Goal: Task Accomplishment & Management: Complete application form

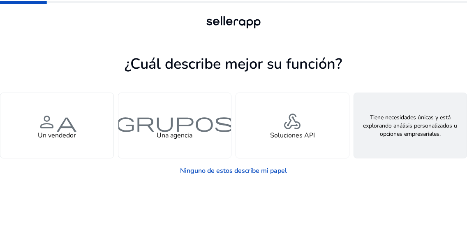
click at [398, 143] on div "feature_search Buscando soluciones personalizadas" at bounding box center [410, 125] width 113 height 65
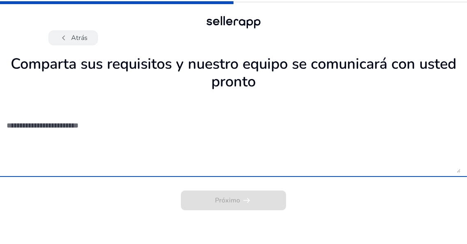
click at [74, 36] on font "Atrás" at bounding box center [79, 38] width 16 height 10
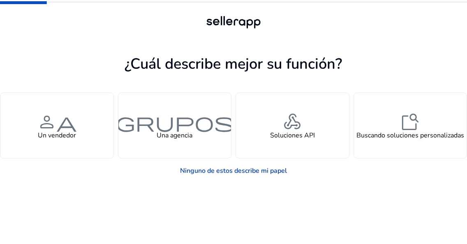
click at [193, 172] on link "Ninguno de estos describe mi papel" at bounding box center [233, 170] width 120 height 16
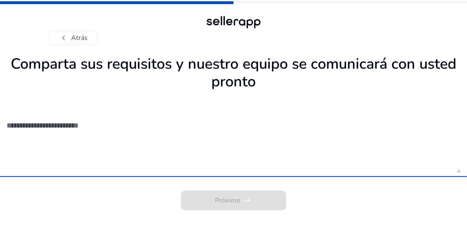
click at [185, 170] on textarea at bounding box center [233, 143] width 453 height 58
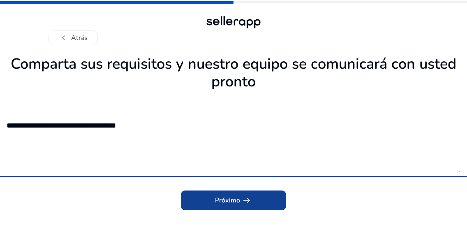
type textarea "**********"
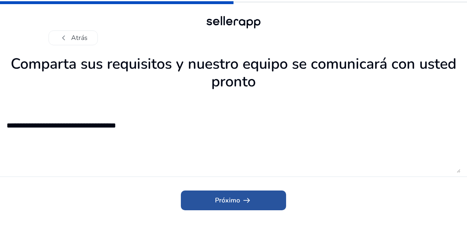
click at [196, 204] on span "submit" at bounding box center [233, 200] width 105 height 20
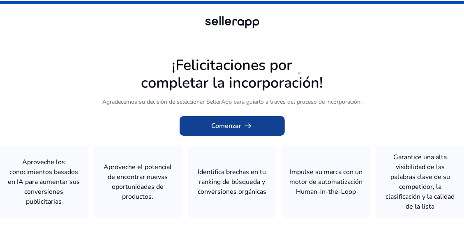
click at [237, 126] on font "Comenzar" at bounding box center [226, 126] width 30 height 10
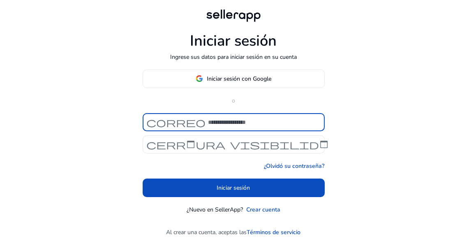
click at [211, 118] on input at bounding box center [263, 121] width 110 height 9
type input "**********"
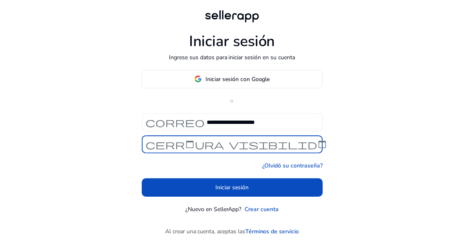
scroll to position [0, 29]
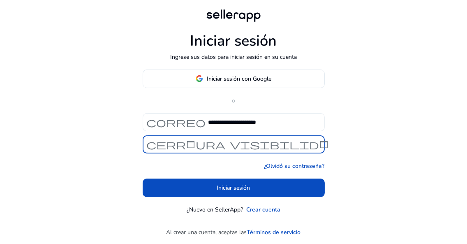
click button "Iniciar sesión" at bounding box center [234, 187] width 182 height 18
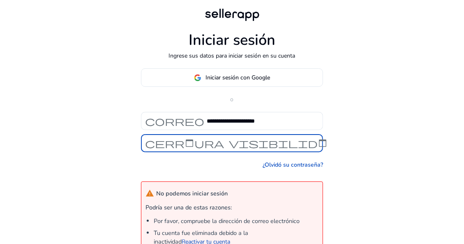
scroll to position [0, 0]
click at [250, 142] on span "visibilidad" at bounding box center [278, 143] width 99 height 10
